Goal: Obtain resource: Download file/media

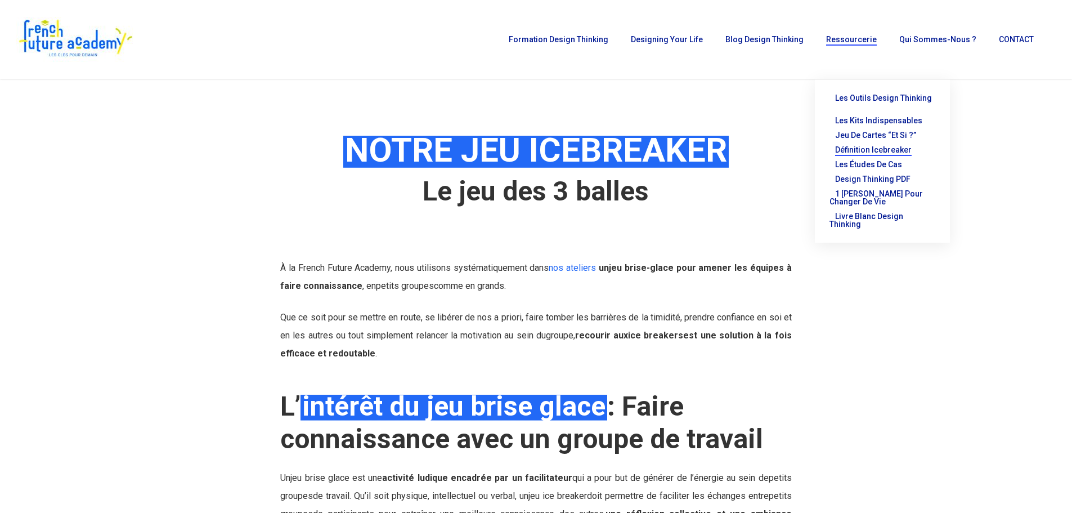
click at [881, 145] on span "Définition Icebreaker" at bounding box center [873, 149] width 77 height 9
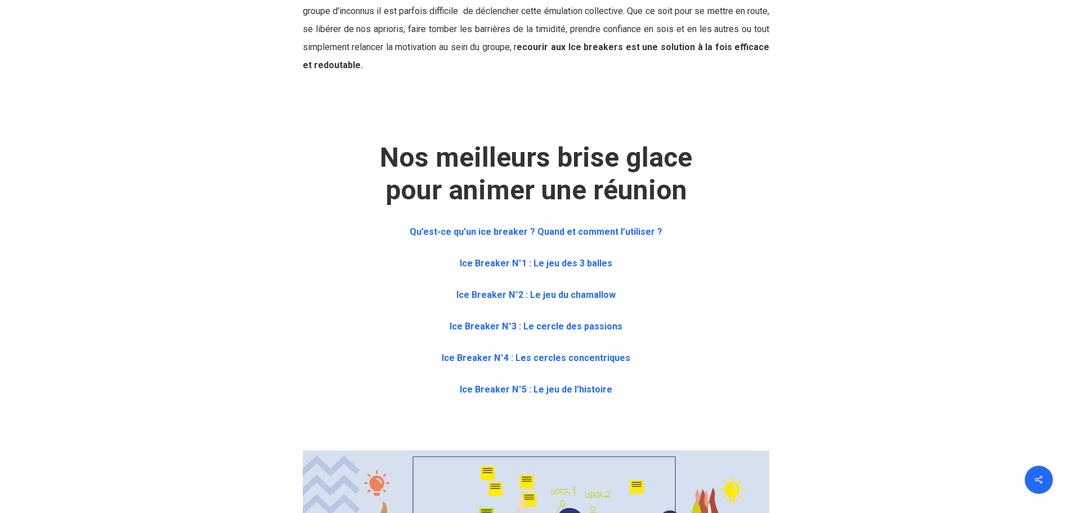
scroll to position [450, 0]
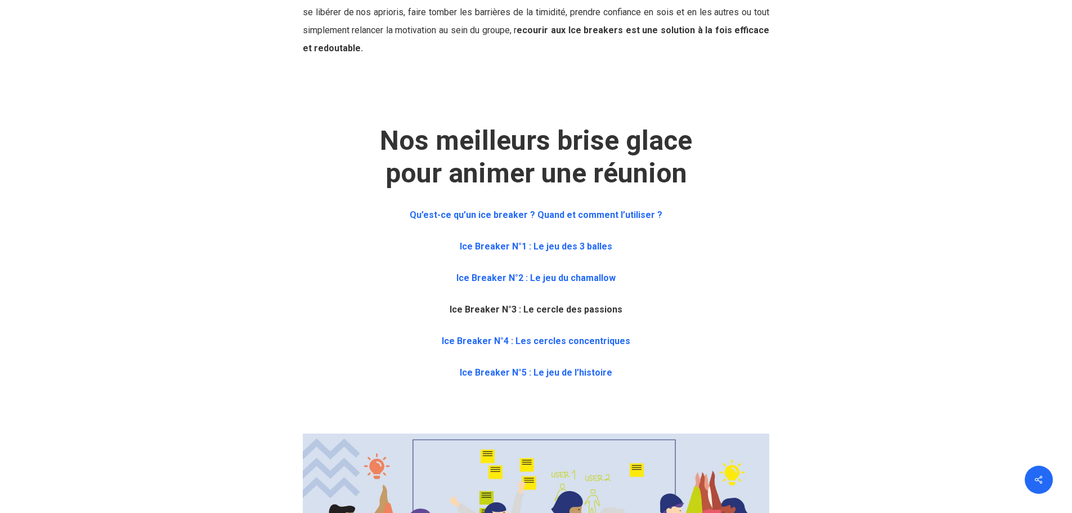
click at [560, 307] on b "Ice Breaker N°3 : Le cercle des passions" at bounding box center [536, 309] width 173 height 11
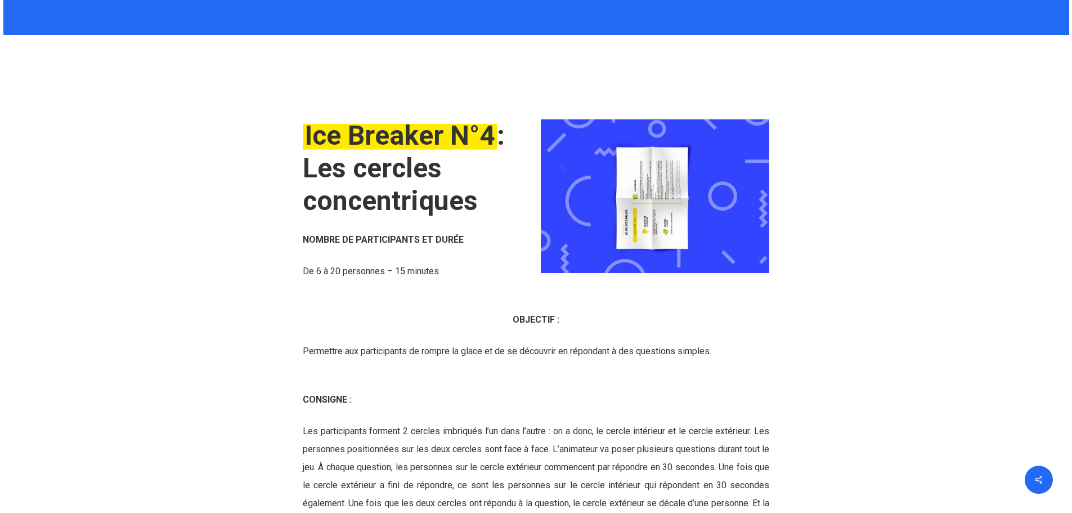
scroll to position [3843, 0]
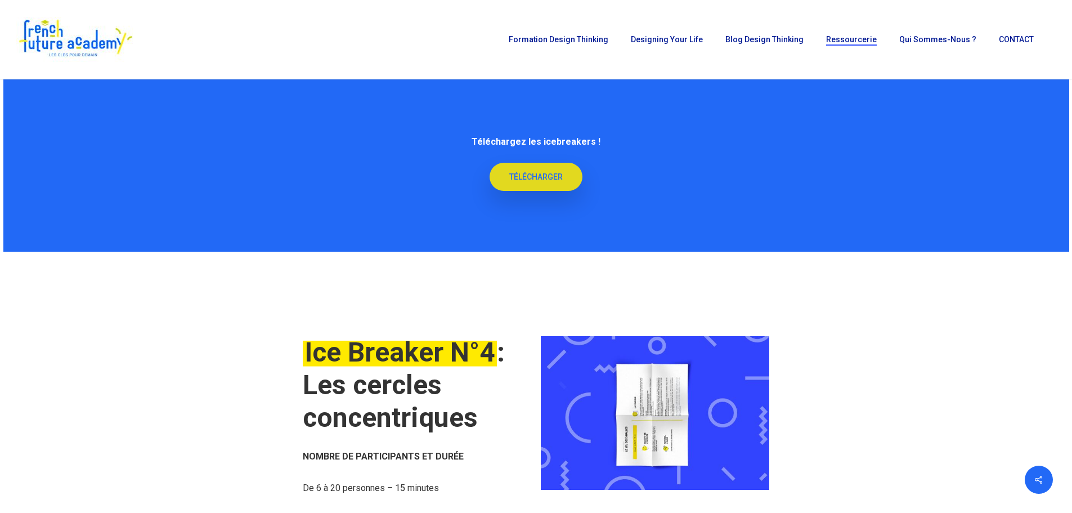
click at [531, 178] on span "TÉLÉCHARGER" at bounding box center [535, 176] width 53 height 11
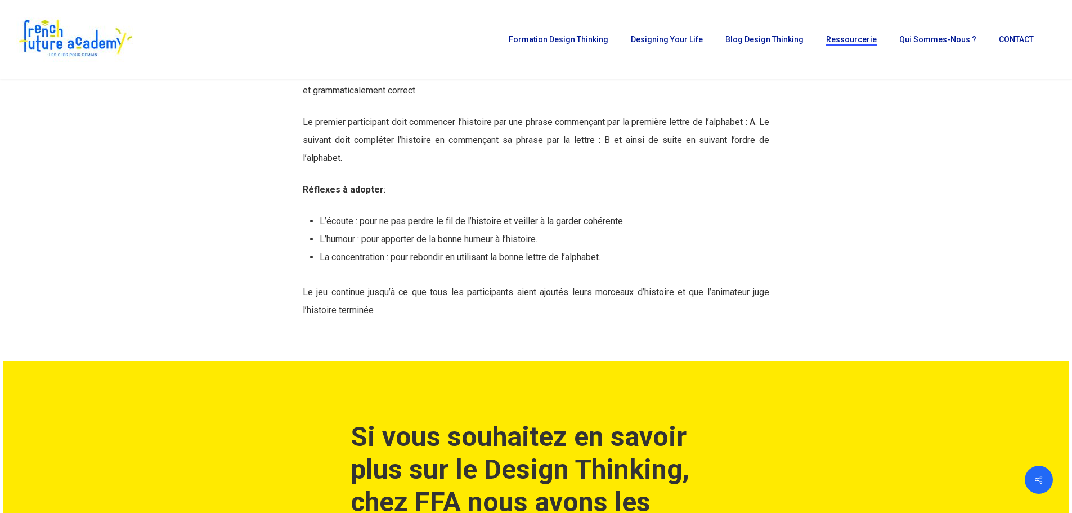
scroll to position [4969, 0]
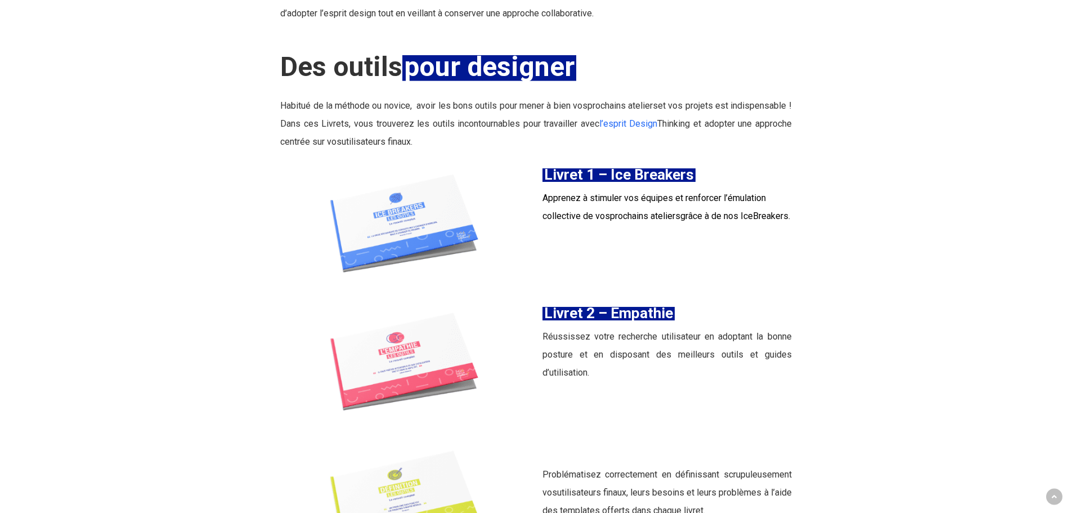
scroll to position [1238, 0]
